Goal: Task Accomplishment & Management: Manage account settings

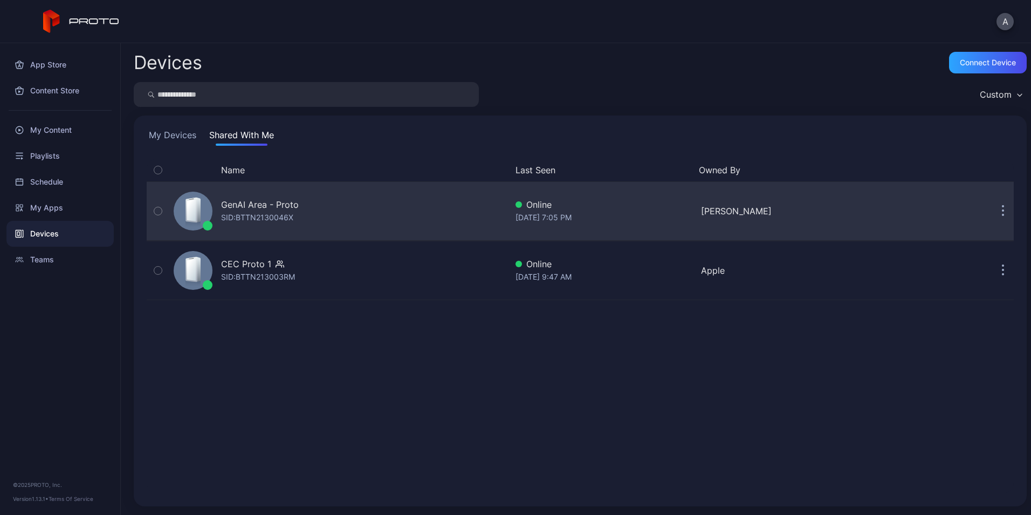
click at [309, 234] on div "GenAI Area - Proto SID: BTTN2130046X" at bounding box center [338, 211] width 338 height 54
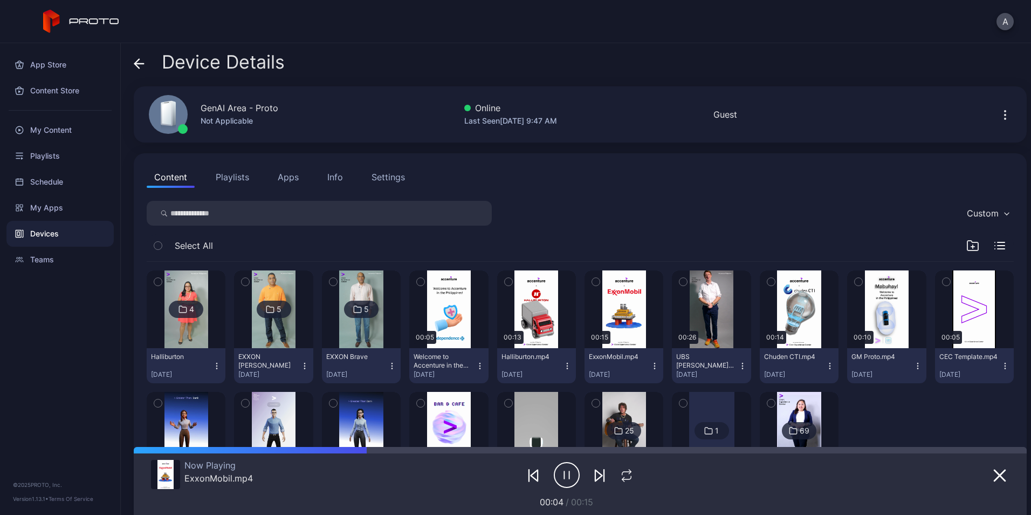
click at [197, 330] on img at bounding box center [187, 309] width 44 height 78
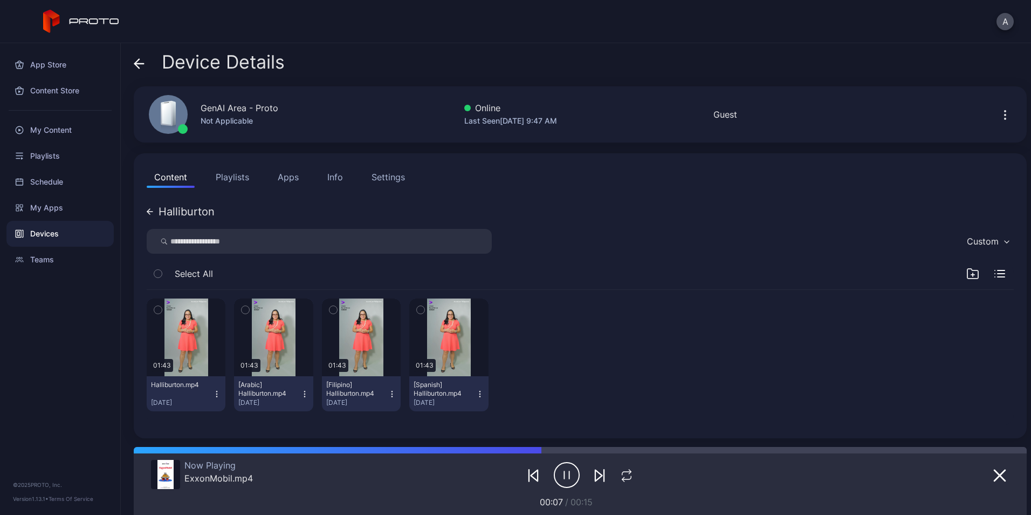
click at [304, 395] on icon "button" at bounding box center [304, 393] width 9 height 9
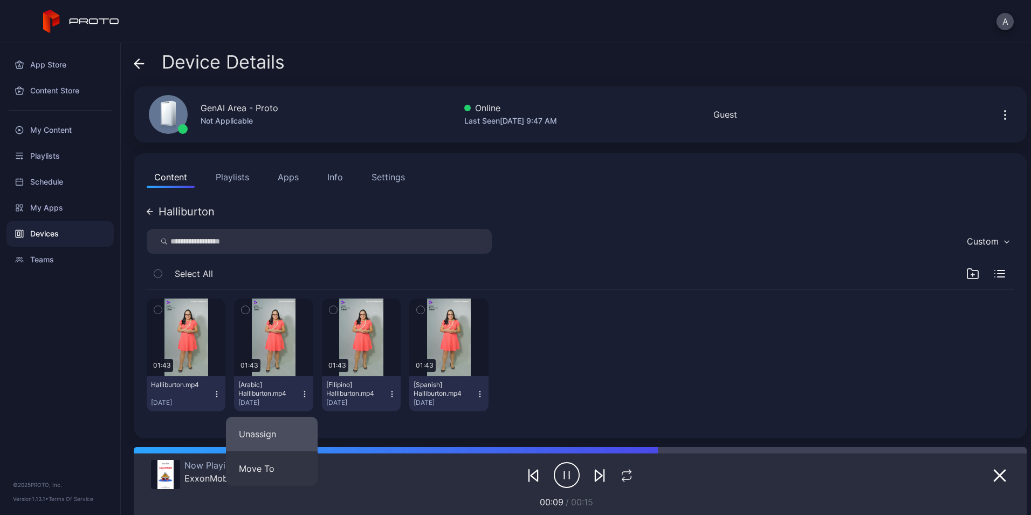
click at [293, 425] on button "Unassign" at bounding box center [272, 433] width 92 height 35
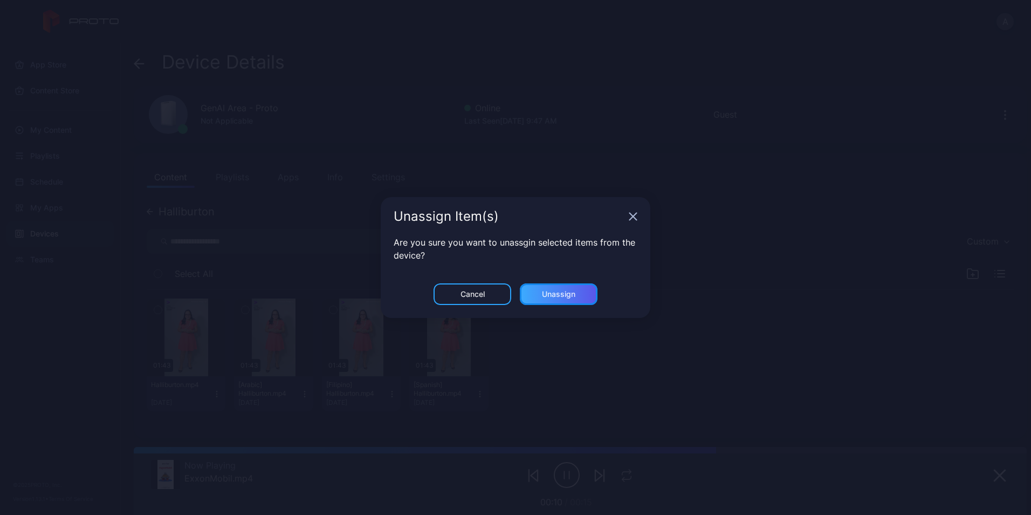
click at [556, 298] on div "Unassign" at bounding box center [558, 294] width 33 height 9
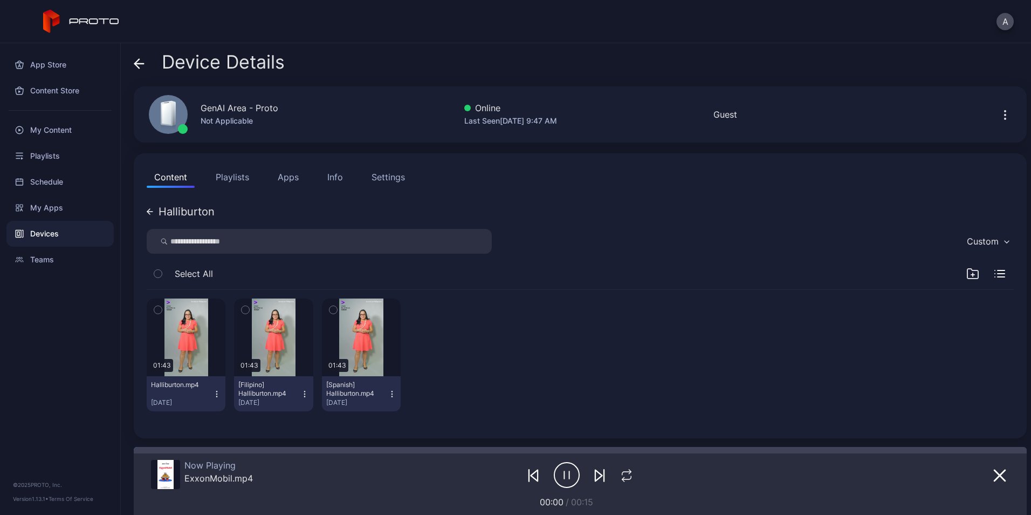
click at [141, 66] on icon at bounding box center [139, 63] width 11 height 11
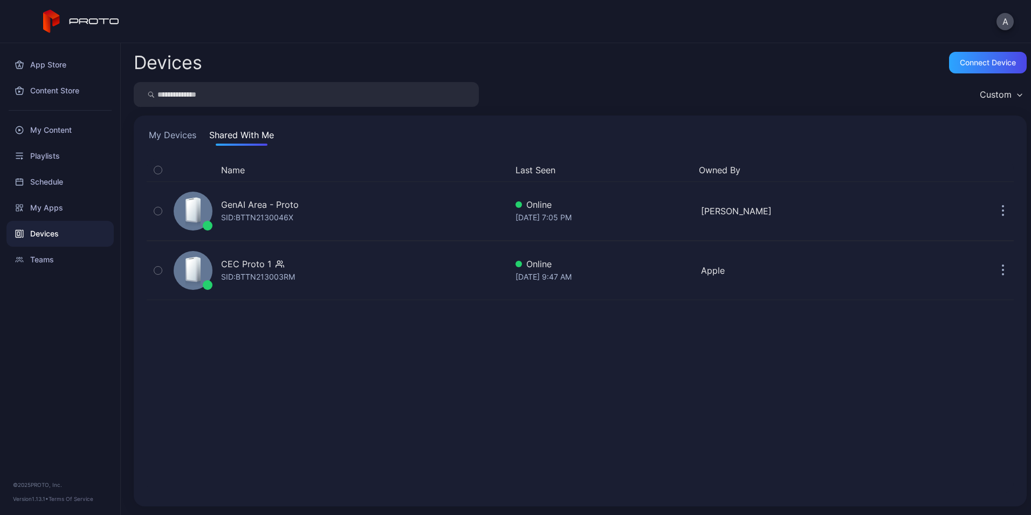
click at [319, 423] on div "Name Last Seen Owned By GenAI Area - Proto SID: BTTN2130046X Online [DATE] 7:05…" at bounding box center [580, 326] width 867 height 334
